Goal: Task Accomplishment & Management: Use online tool/utility

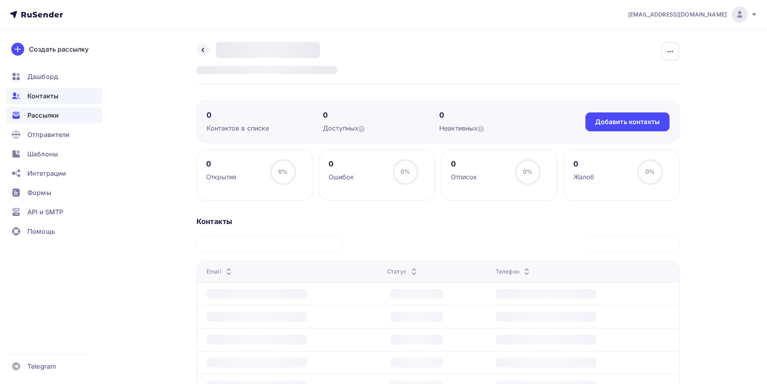
click at [33, 114] on span "Рассылки" at bounding box center [42, 115] width 31 height 10
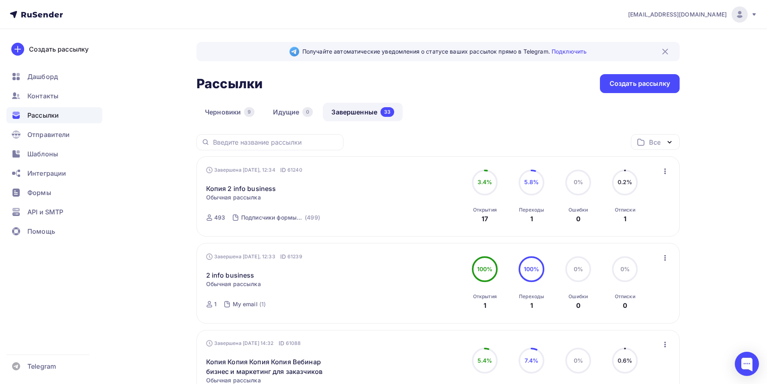
click at [665, 176] on icon "button" at bounding box center [665, 171] width 10 height 10
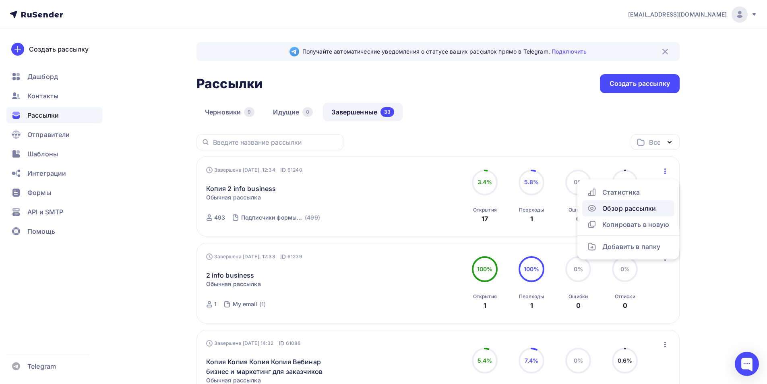
click at [621, 211] on div "Обзор рассылки" at bounding box center [628, 208] width 83 height 10
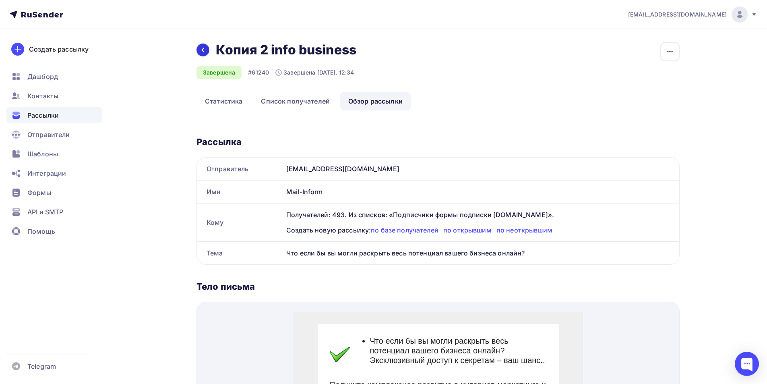
click at [202, 51] on icon at bounding box center [203, 50] width 6 height 6
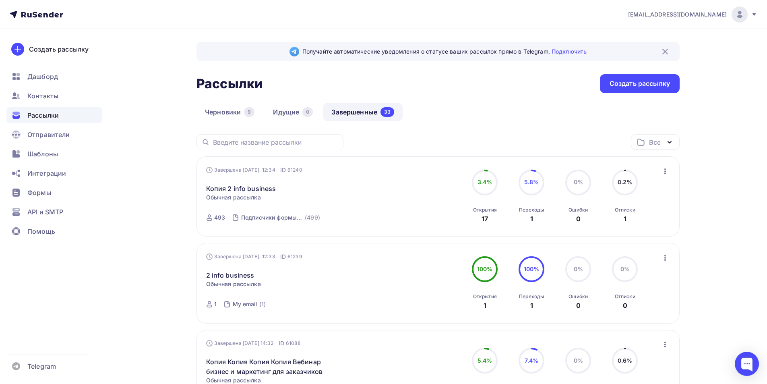
click at [300, 380] on div "Завершена [DATE] 14:32 ID 61088 Копия Копия Копия Копия Вебинар бизнес и маркет…" at bounding box center [298, 374] width 184 height 71
click at [624, 84] on div "Создать рассылку" at bounding box center [639, 83] width 60 height 9
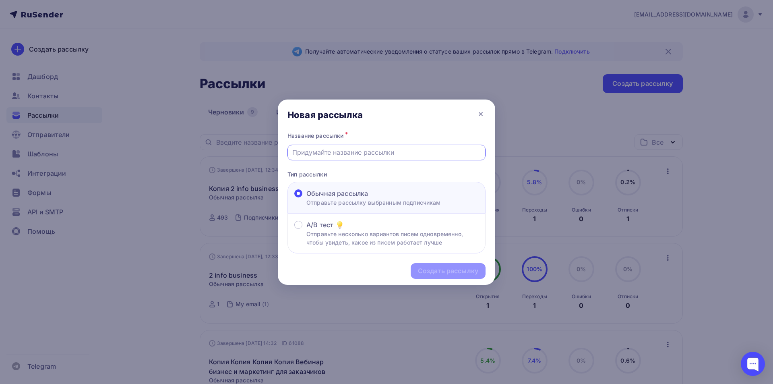
click at [337, 157] on input "text" at bounding box center [386, 152] width 189 height 10
type input "Подписчики [DATE]"
click at [471, 267] on div "Создать рассылку" at bounding box center [448, 270] width 60 height 9
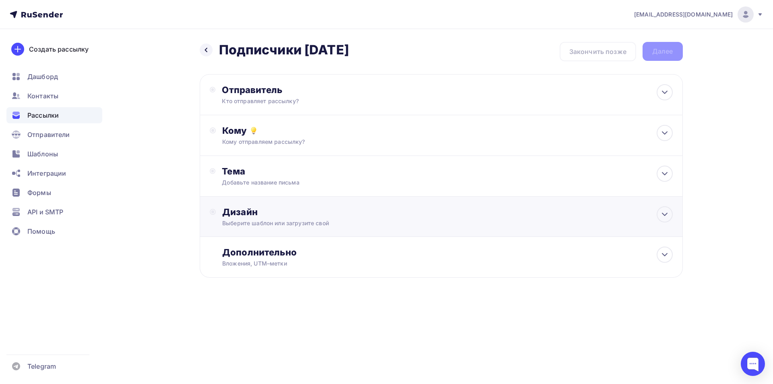
click at [283, 211] on div "Дизайн" at bounding box center [447, 211] width 450 height 11
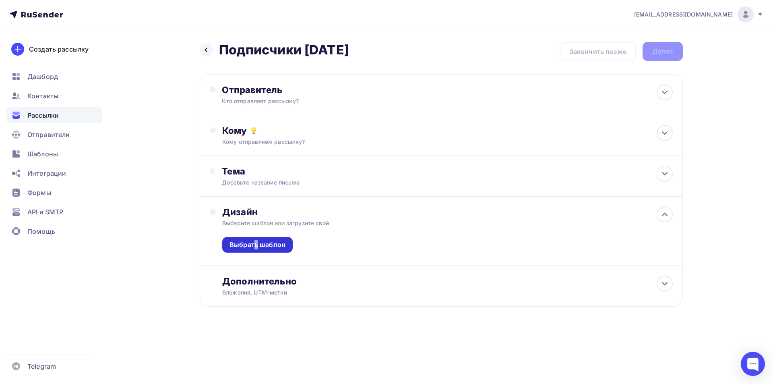
click at [258, 250] on div "Выбрать шаблон" at bounding box center [257, 245] width 70 height 16
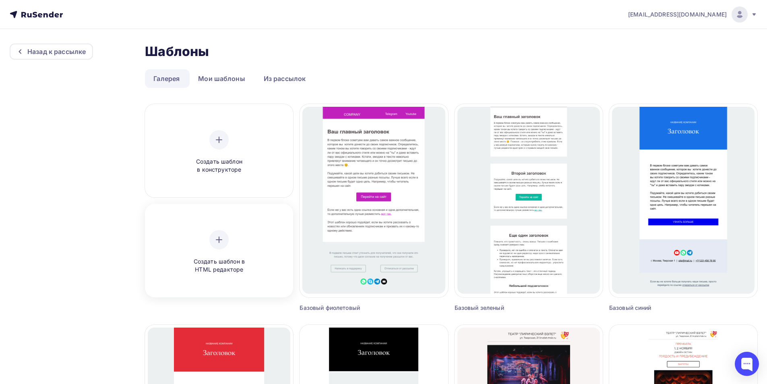
click at [237, 226] on div "Создать шаблон в HTML редакторе" at bounding box center [219, 251] width 142 height 90
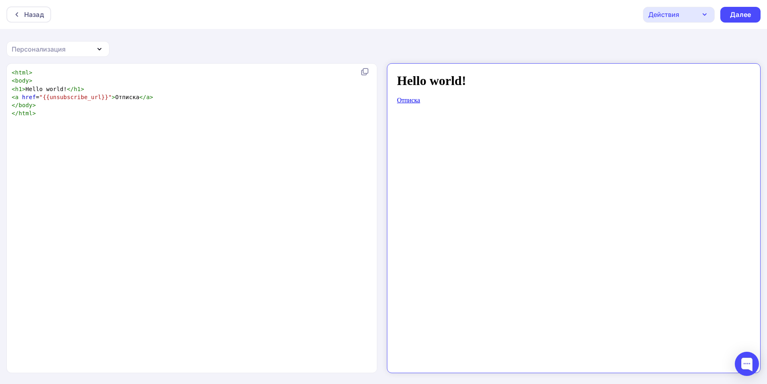
click at [229, 161] on div "xxxxxxxxxx < html > < body > < h1 > Hello world! </ h1 > < a href = "{{unsubscr…" at bounding box center [200, 228] width 380 height 322
type textarea "<html> <body> <h1>Hello world!</h1> <a href="{{unsubscribe_url}}">Отписка</a> <…"
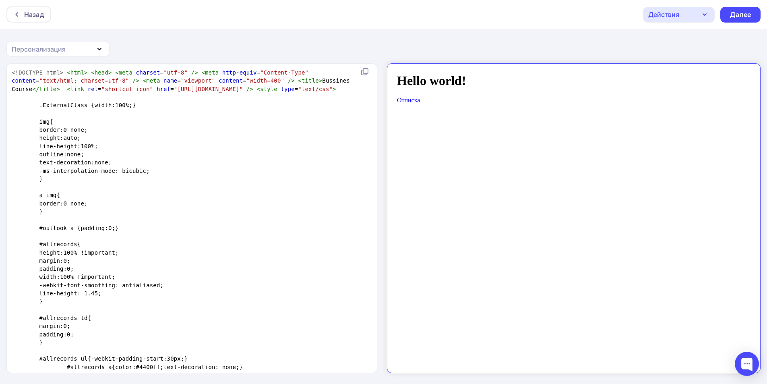
scroll to position [1408, 0]
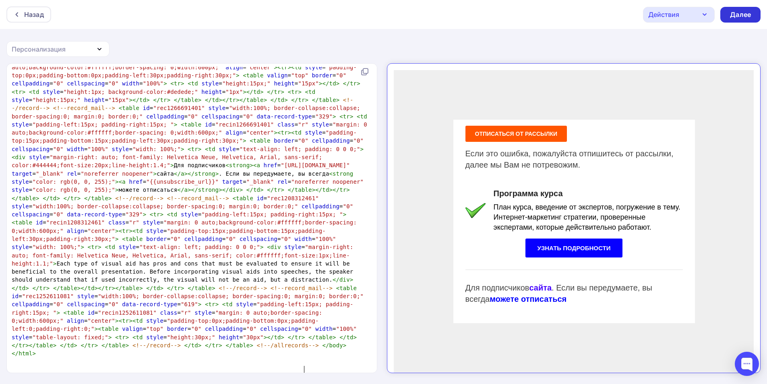
click at [732, 12] on div "Далее" at bounding box center [740, 14] width 21 height 9
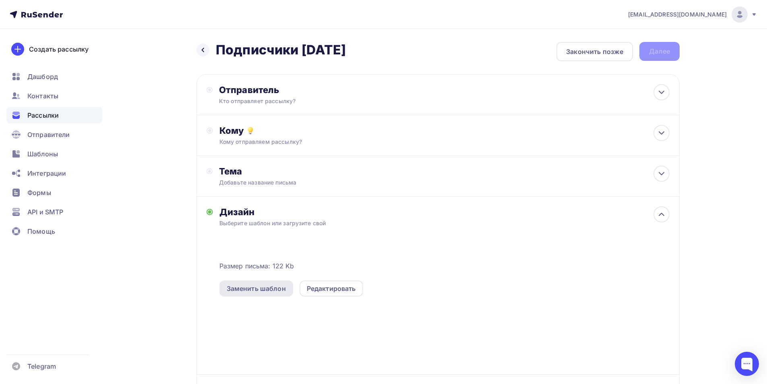
click at [264, 285] on div "Заменить шаблон" at bounding box center [256, 288] width 59 height 10
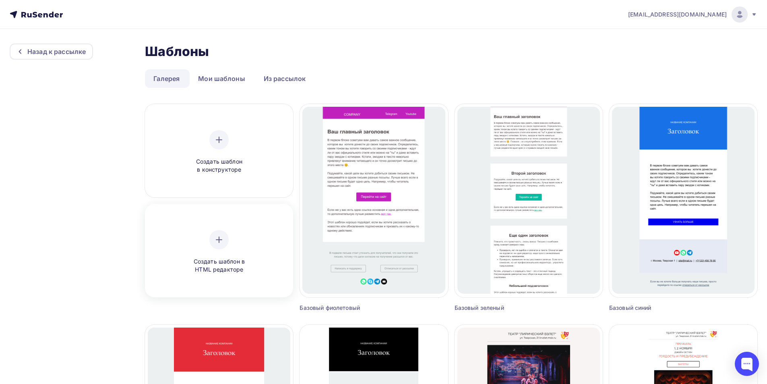
click at [215, 259] on span "Создать шаблон в HTML редакторе" at bounding box center [219, 265] width 76 height 17
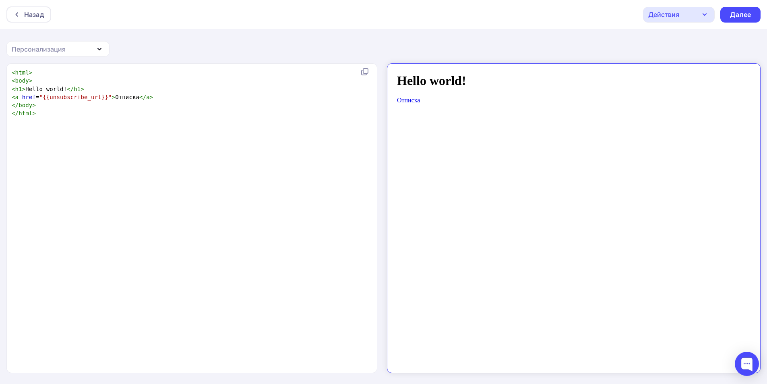
click at [299, 171] on div "xxxxxxxxxx < html > < body > < h1 > Hello world! </ h1 > < a href = "{{unsubscr…" at bounding box center [200, 228] width 380 height 322
type textarea "<html> <body> <h1>Hello world!</h1> <a href="{{unsubscribe_url}}">Отписка</a> <…"
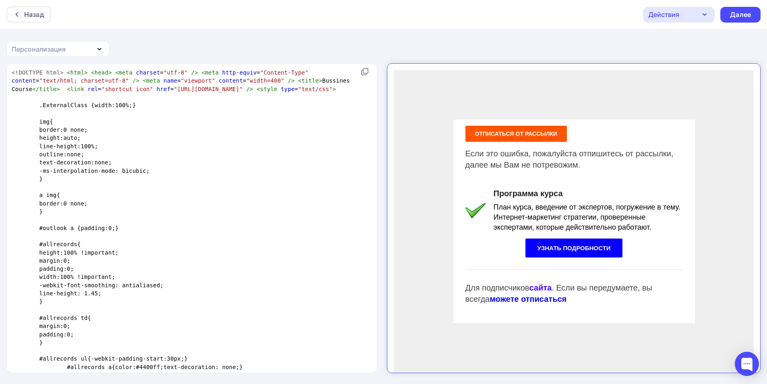
scroll to position [1408, 0]
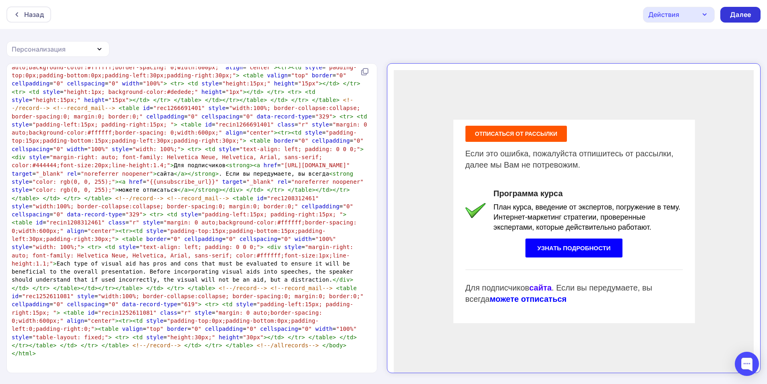
click at [745, 14] on div "Далее" at bounding box center [740, 14] width 21 height 9
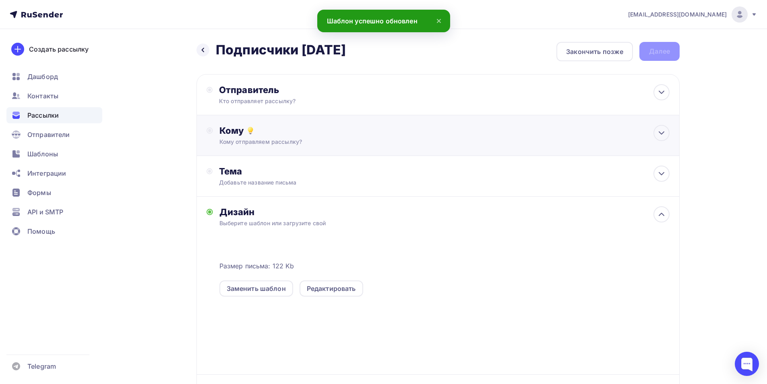
click at [291, 143] on div "Кому отправляем рассылку?" at bounding box center [421, 142] width 405 height 8
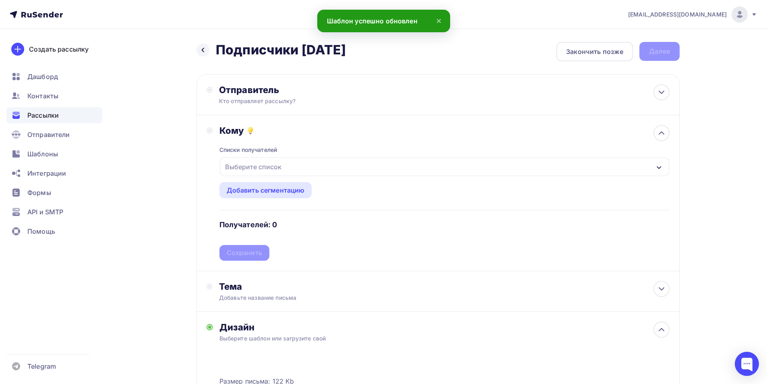
click at [278, 157] on div "Списки получателей Выберите список Все списки id Подписчики формы подписки [DOM…" at bounding box center [444, 198] width 450 height 124
click at [273, 171] on div "Выберите список" at bounding box center [253, 166] width 63 height 14
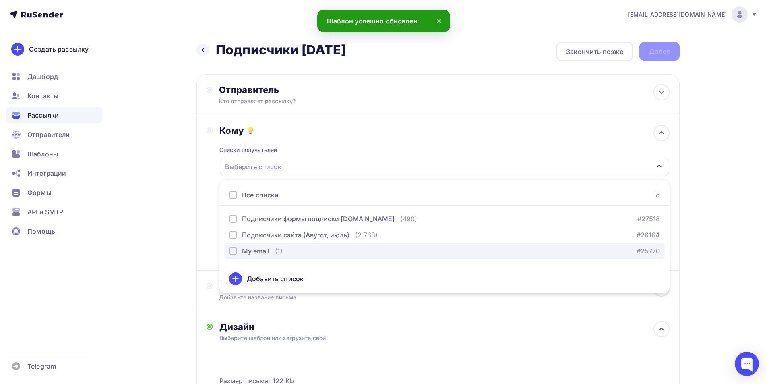
click at [265, 255] on div "My email" at bounding box center [255, 251] width 27 height 10
click at [183, 217] on div "Назад Подписчики [DATE] Подписчики [DATE] Закончить позже Далее Отправитель Кто…" at bounding box center [384, 305] width 660 height 553
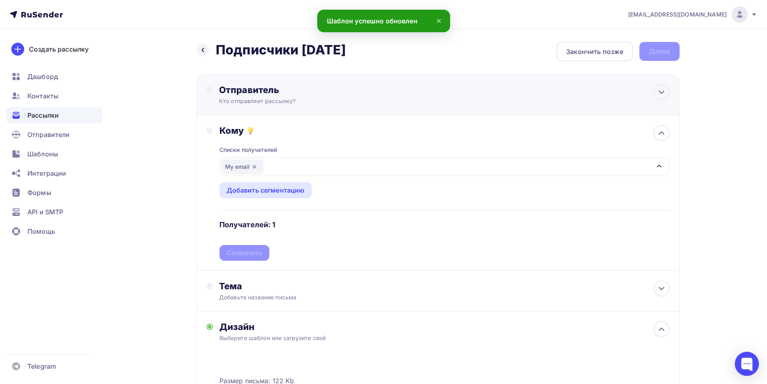
click at [268, 107] on div "Отправитель Кто отправляет рассылку? Email * Выберите отправителя [EMAIL_ADDRES…" at bounding box center [437, 94] width 483 height 41
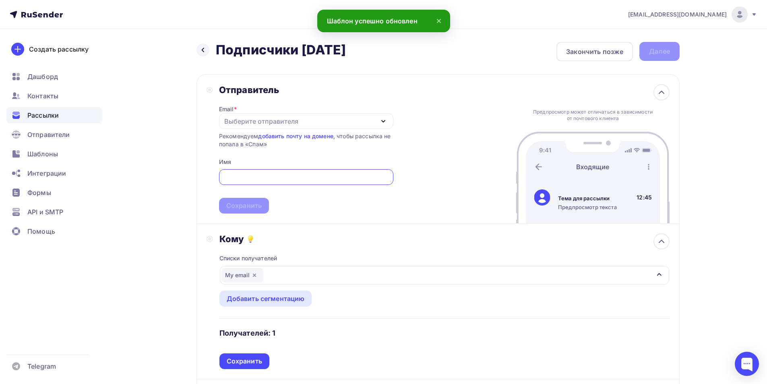
click at [260, 128] on div "Выберите отправителя" at bounding box center [306, 121] width 174 height 16
click at [273, 140] on div "[EMAIL_ADDRESS][DOMAIN_NAME]" at bounding box center [285, 145] width 113 height 10
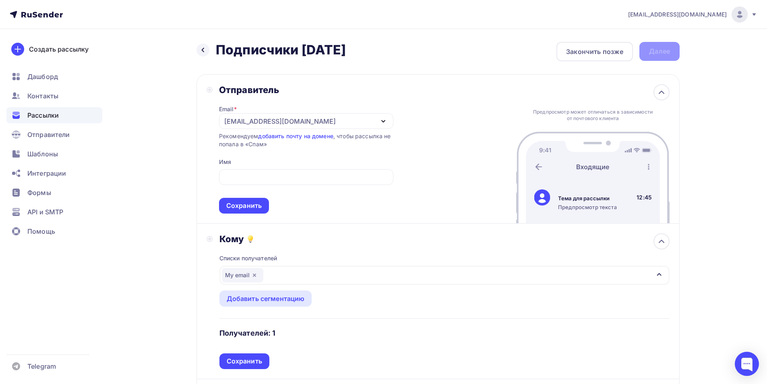
click at [306, 166] on span "Сохранить" at bounding box center [306, 189] width 174 height 47
click at [297, 177] on input "text" at bounding box center [305, 177] width 165 height 10
paste input "Mail-Inform"
type input "Mail-Inform"
click at [236, 205] on div "Сохранить" at bounding box center [243, 205] width 35 height 9
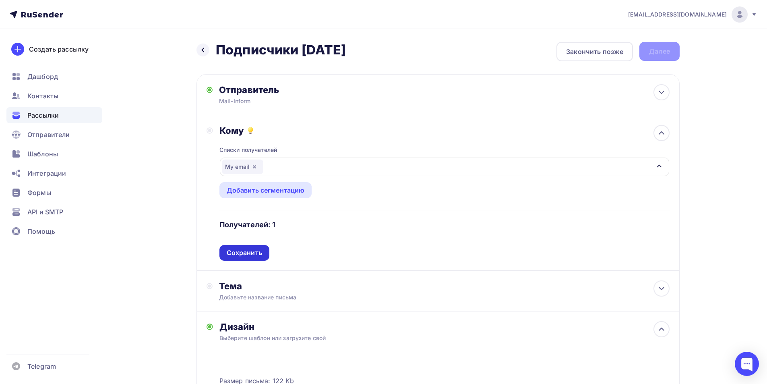
click at [251, 251] on div "Сохранить" at bounding box center [244, 252] width 35 height 9
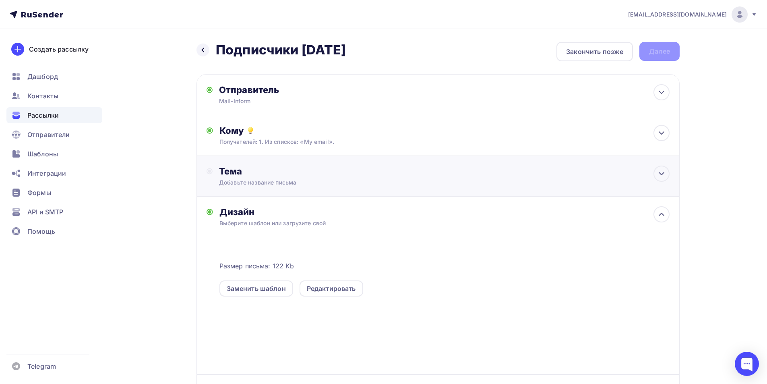
click at [278, 176] on div "Тема" at bounding box center [298, 170] width 159 height 11
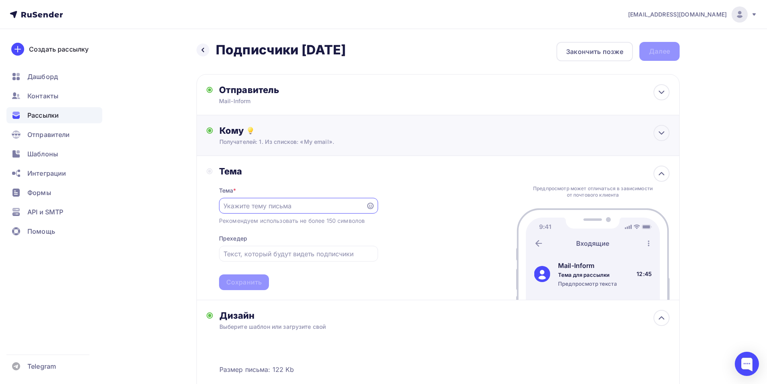
paste input "План курса"
type input "План курса и программа курса"
click at [252, 286] on div "Сохранить" at bounding box center [243, 281] width 35 height 9
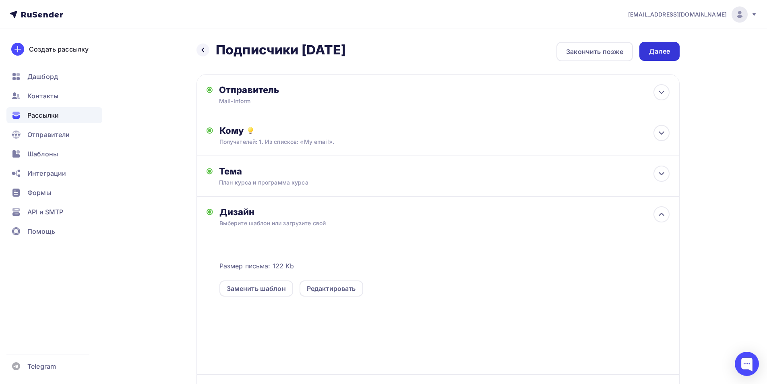
click at [651, 47] on div "Далее" at bounding box center [659, 51] width 21 height 9
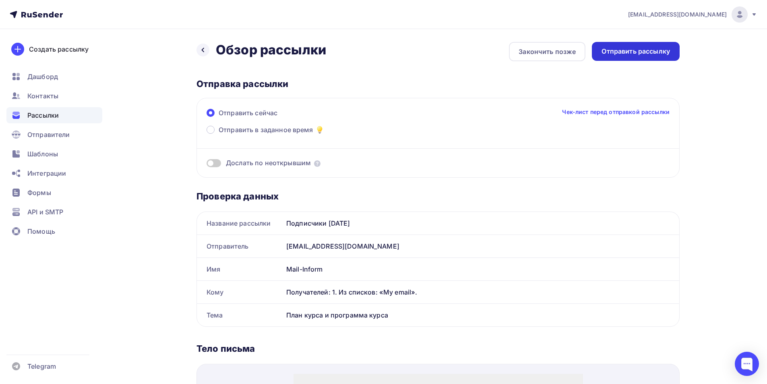
click at [651, 57] on div "Отправить рассылку" at bounding box center [636, 51] width 88 height 19
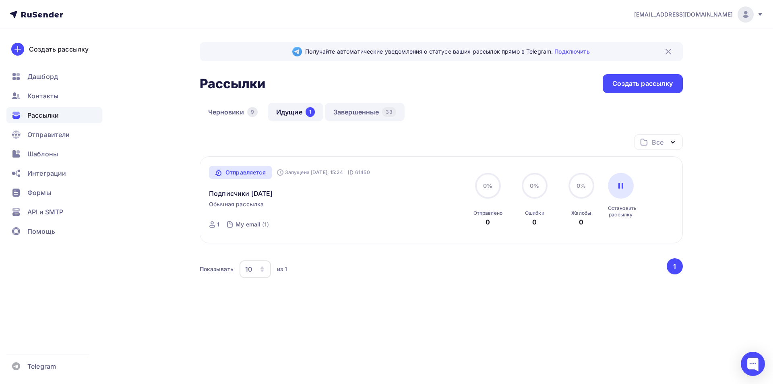
click at [367, 106] on link "Завершенные 33" at bounding box center [365, 112] width 80 height 19
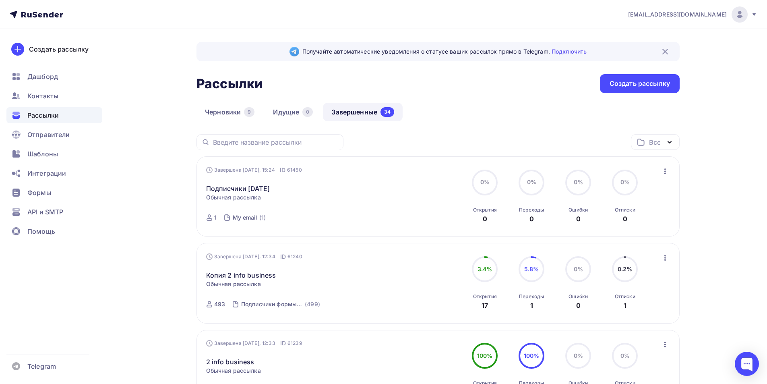
click at [667, 171] on icon "button" at bounding box center [665, 171] width 10 height 10
click at [625, 222] on div "Копировать в новую" at bounding box center [628, 224] width 83 height 10
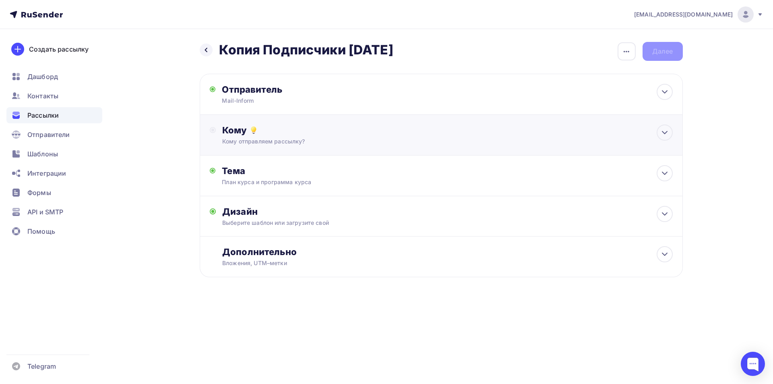
click at [285, 132] on div "Кому" at bounding box center [447, 129] width 450 height 11
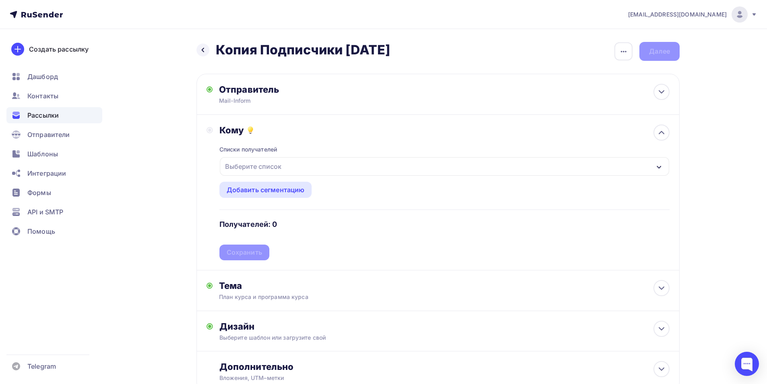
click at [271, 160] on div "Выберите список" at bounding box center [253, 166] width 63 height 14
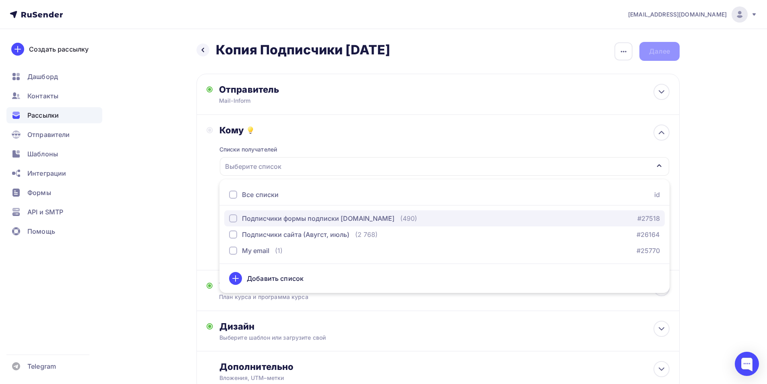
click at [304, 219] on div "Подписчики формы подписки [DOMAIN_NAME]" at bounding box center [318, 218] width 153 height 10
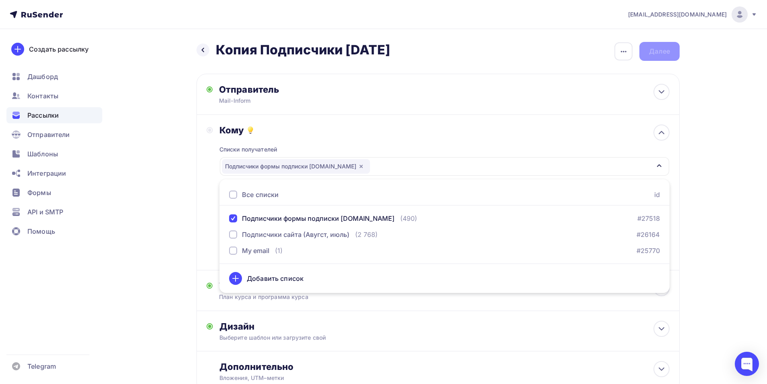
click at [151, 204] on div "Назад Копия Подписчики [DATE] Копия Подписчики [DATE] Закончить позже Переимено…" at bounding box center [384, 236] width 660 height 415
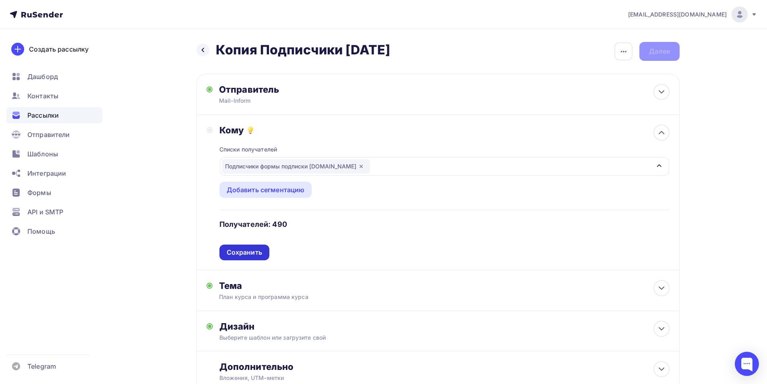
click at [248, 252] on div "Сохранить" at bounding box center [244, 252] width 35 height 9
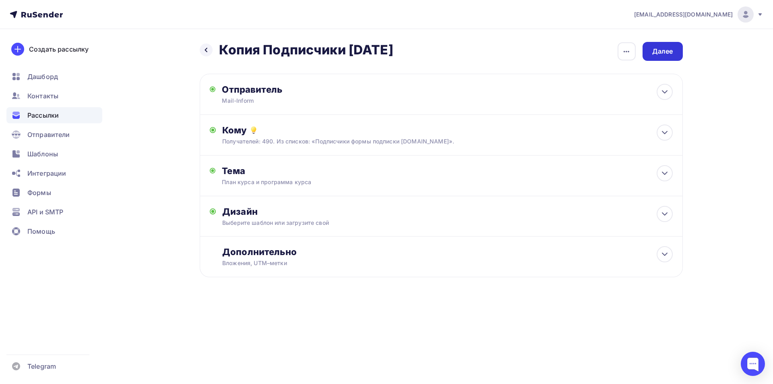
click at [664, 55] on div "Далее" at bounding box center [662, 51] width 21 height 9
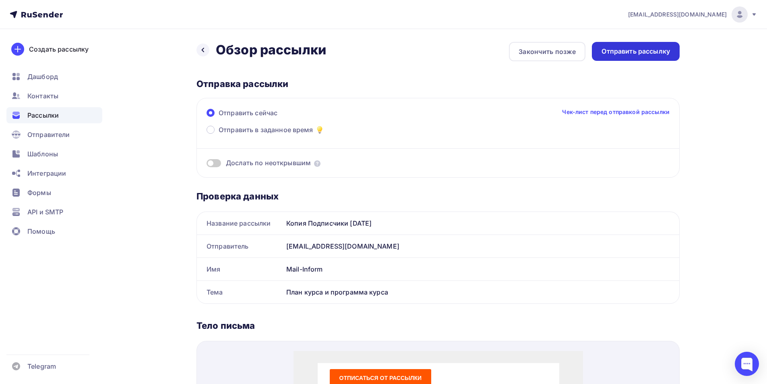
click at [654, 50] on div "Отправить рассылку" at bounding box center [635, 51] width 68 height 9
